Goal: Information Seeking & Learning: Learn about a topic

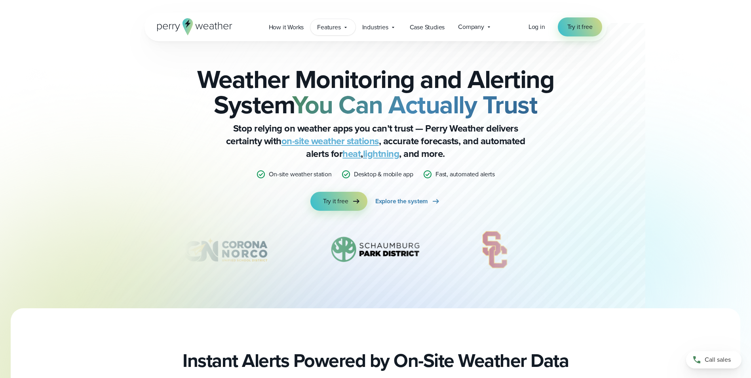
click at [329, 31] on span "Features" at bounding box center [328, 28] width 23 height 10
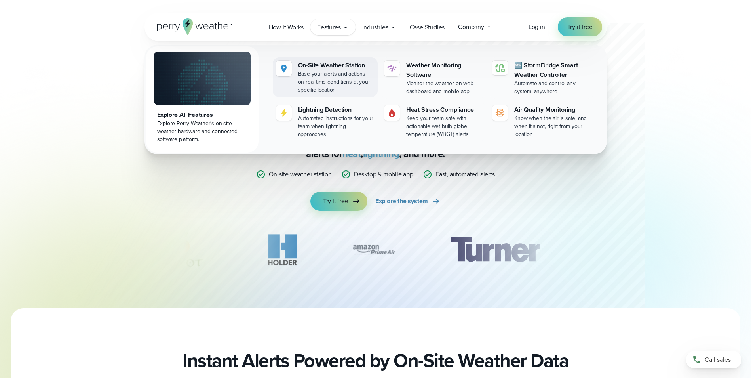
click at [303, 66] on div "On-Site Weather Station" at bounding box center [336, 66] width 76 height 10
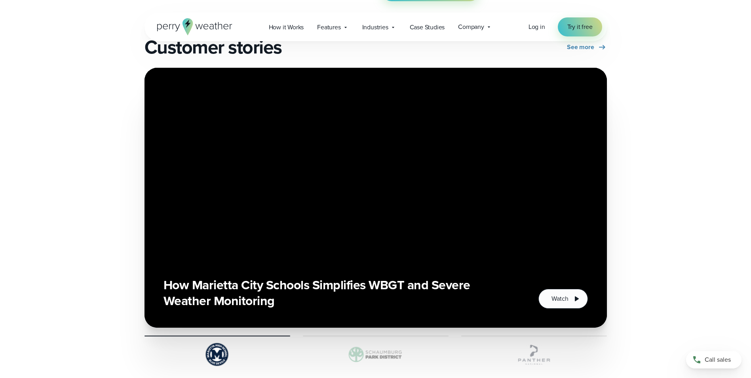
scroll to position [1624, 0]
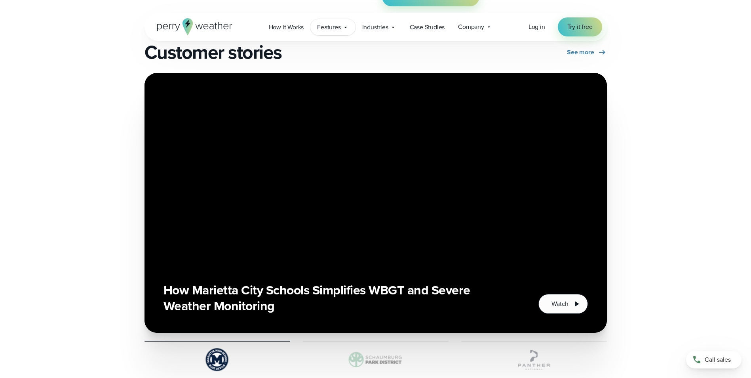
click at [343, 25] on icon at bounding box center [346, 27] width 6 height 6
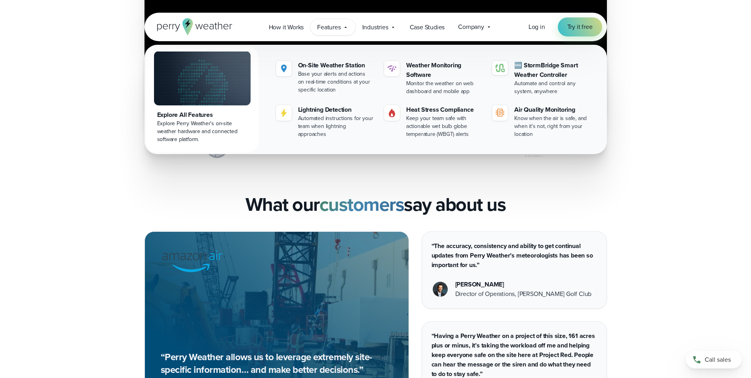
scroll to position [1861, 0]
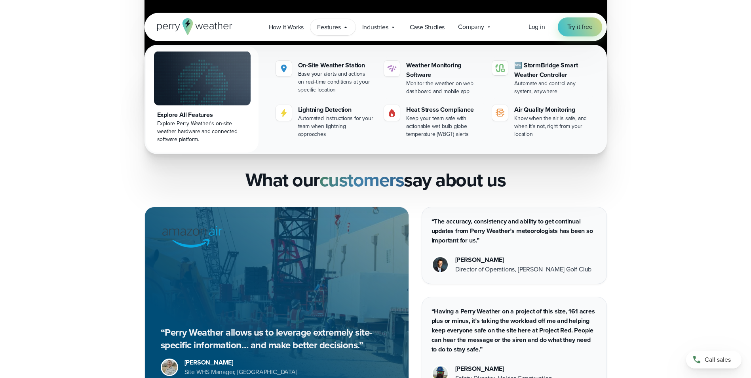
click at [124, 173] on div "What our customers say about us" at bounding box center [376, 180] width 570 height 22
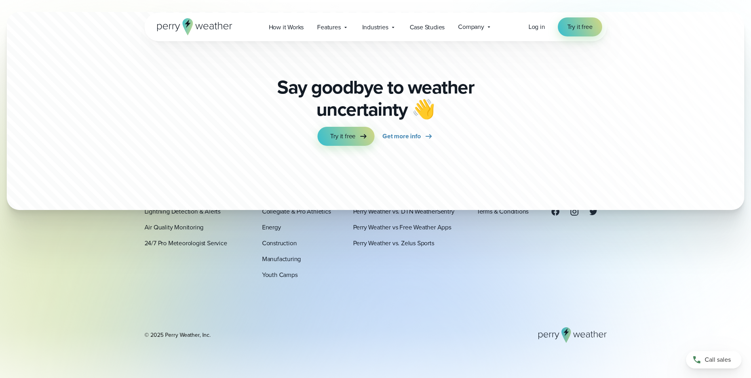
scroll to position [2337, 0]
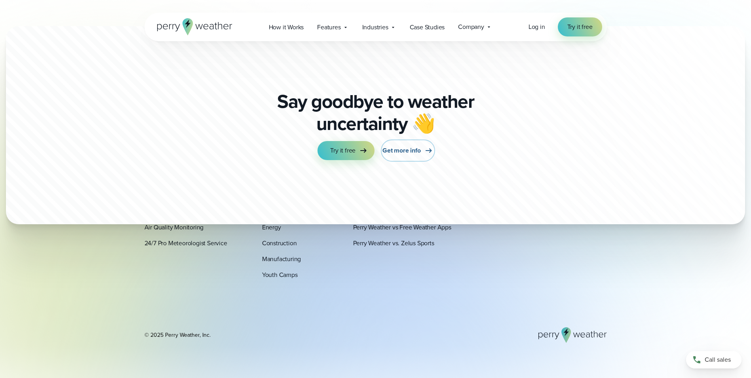
click at [407, 149] on span "Get more info" at bounding box center [402, 151] width 38 height 10
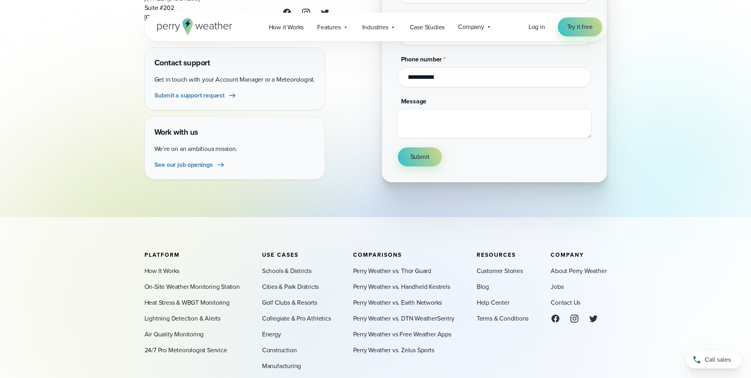
scroll to position [305, 0]
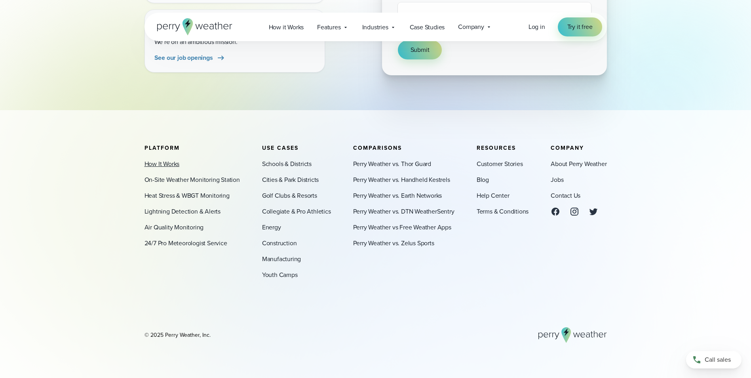
click at [147, 165] on link "How It Works" at bounding box center [162, 164] width 35 height 10
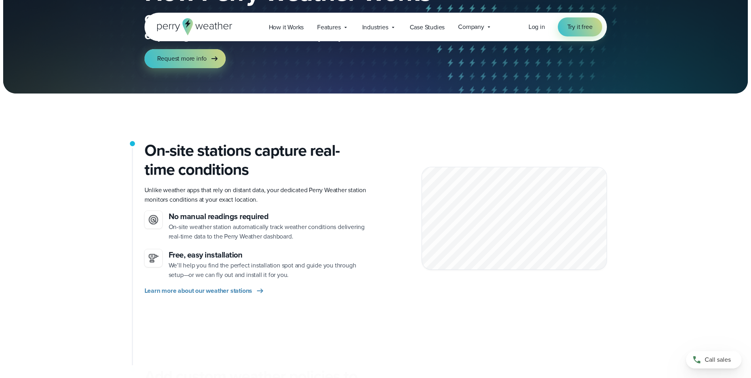
scroll to position [119, 0]
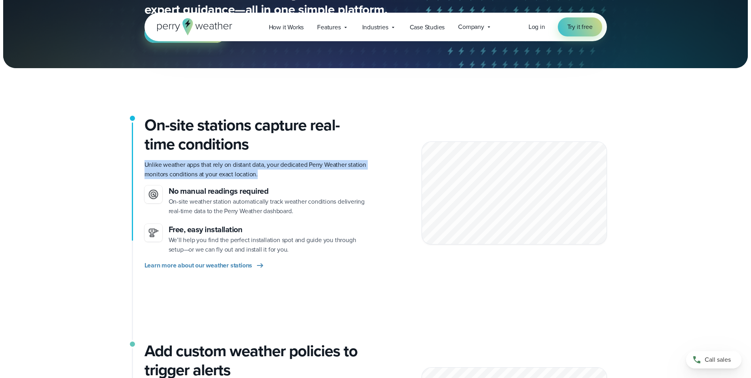
drag, startPoint x: 145, startPoint y: 164, endPoint x: 278, endPoint y: 172, distance: 133.4
click at [278, 172] on p "Unlike weather apps that rely on distant data, your dedicated Perry Weather sta…" at bounding box center [257, 169] width 225 height 19
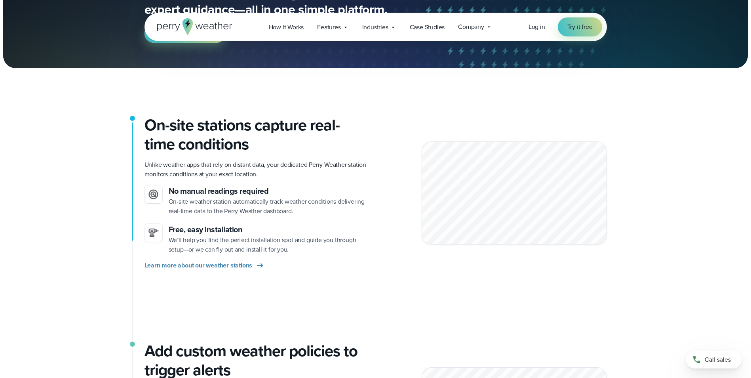
drag, startPoint x: 278, startPoint y: 172, endPoint x: 212, endPoint y: 203, distance: 72.8
click at [212, 203] on p "On-site weather station automatically track weather conditions delivering real-…" at bounding box center [269, 206] width 201 height 19
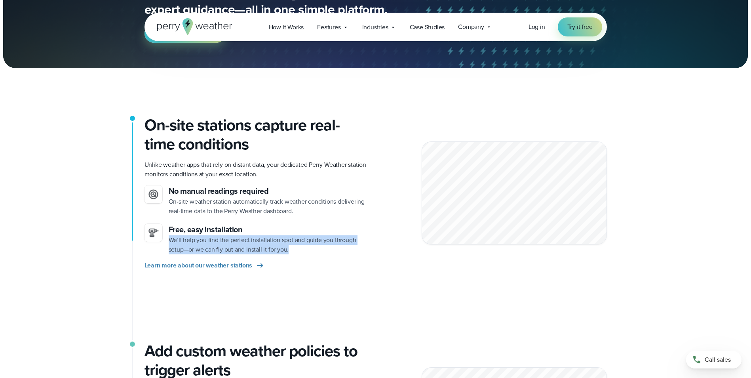
drag, startPoint x: 170, startPoint y: 242, endPoint x: 311, endPoint y: 247, distance: 141.5
click at [311, 247] on p "We’ll help you find the perfect installation spot and guide you through setup—o…" at bounding box center [269, 244] width 201 height 19
drag, startPoint x: 311, startPoint y: 247, endPoint x: 299, endPoint y: 250, distance: 12.2
click at [299, 250] on p "We’ll help you find the perfect installation spot and guide you through setup—o…" at bounding box center [269, 244] width 201 height 19
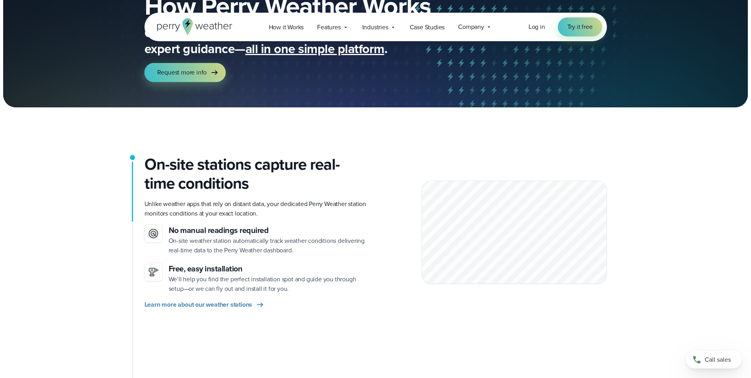
scroll to position [79, 0]
